Goal: Task Accomplishment & Management: Manage account settings

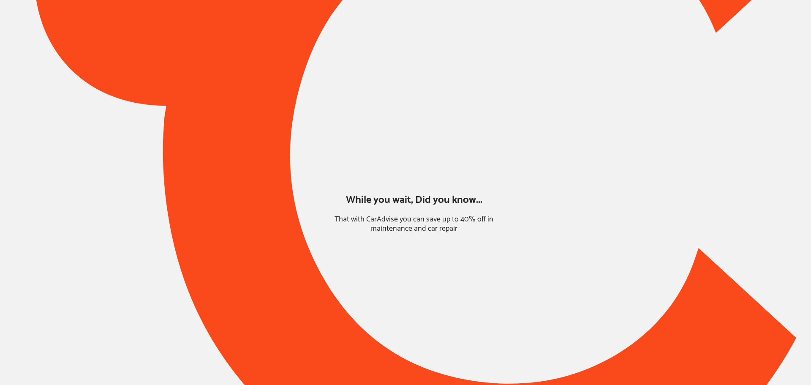
type input "*****"
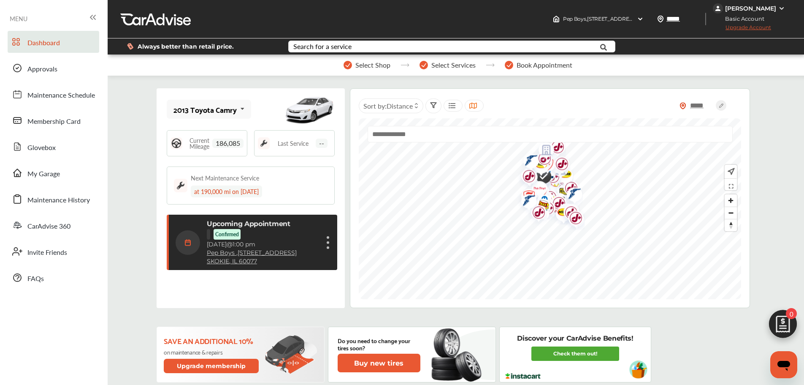
click at [296, 242] on div "Upcoming Appointment Confirmed [DATE] 1:00 pm Pep Boys , [STREET_ADDRESS] Cance…" at bounding box center [253, 242] width 155 height 45
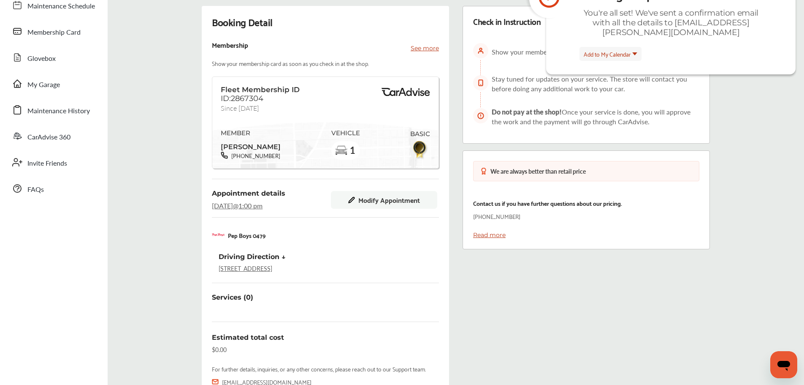
scroll to position [190, 0]
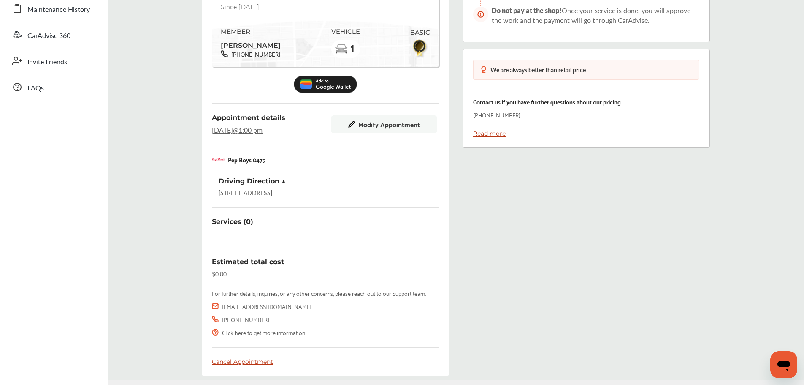
click at [391, 117] on button "Modify Appointment" at bounding box center [384, 124] width 106 height 18
